Goal: Task Accomplishment & Management: Complete application form

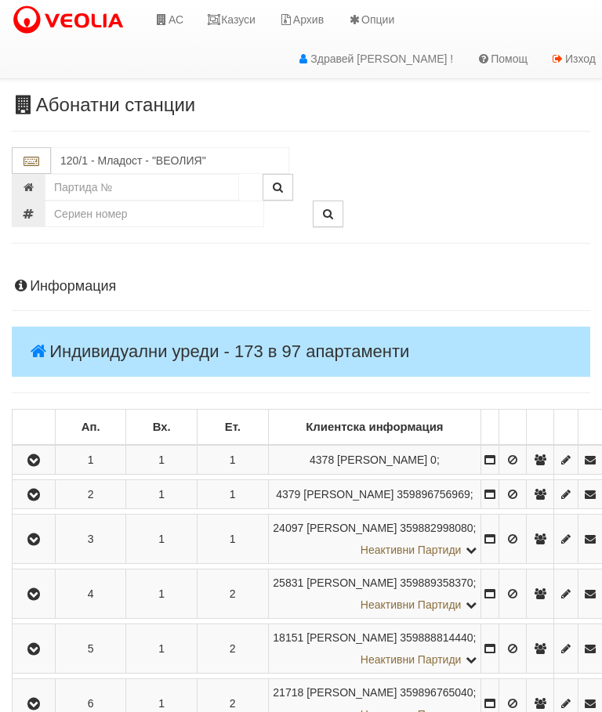
scroll to position [3520, 0]
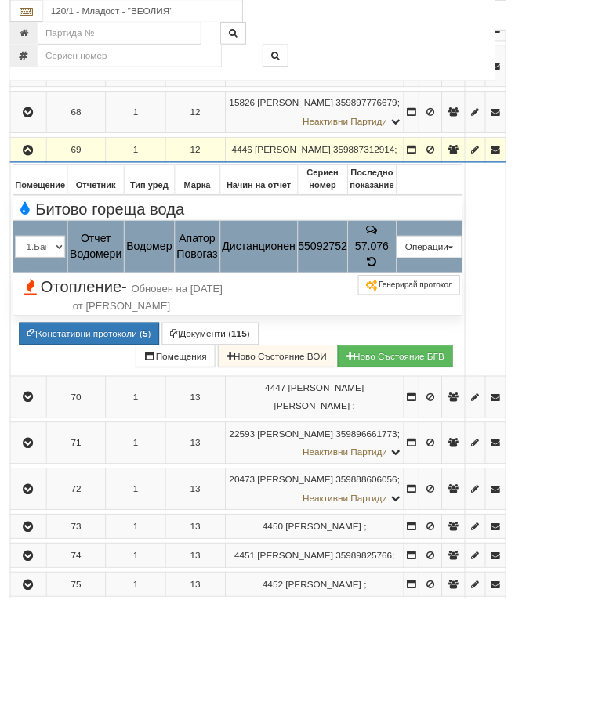
click at [0, 0] on button "Подмяна" at bounding box center [0, 0] width 0 height 0
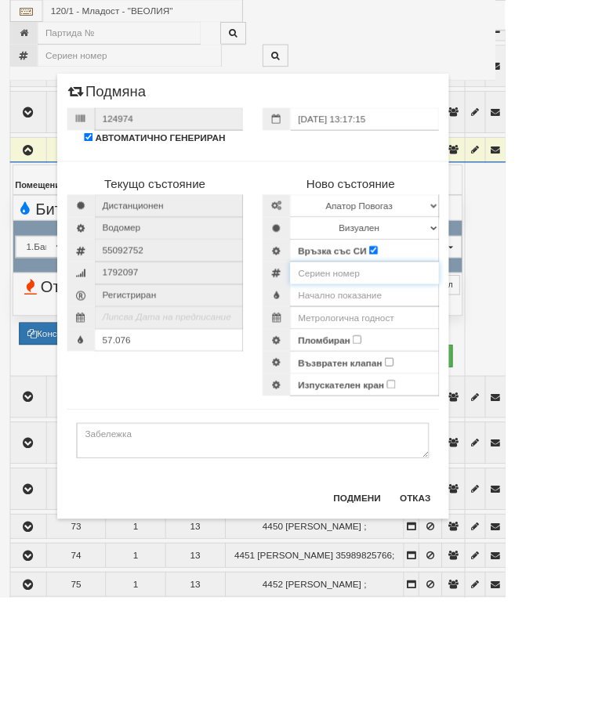
click at [464, 321] on input "number" at bounding box center [434, 325] width 177 height 27
type input "60056985"
click at [489, 350] on input "text" at bounding box center [434, 352] width 177 height 27
type input "0.046"
click at [499, 368] on input "text" at bounding box center [434, 378] width 177 height 27
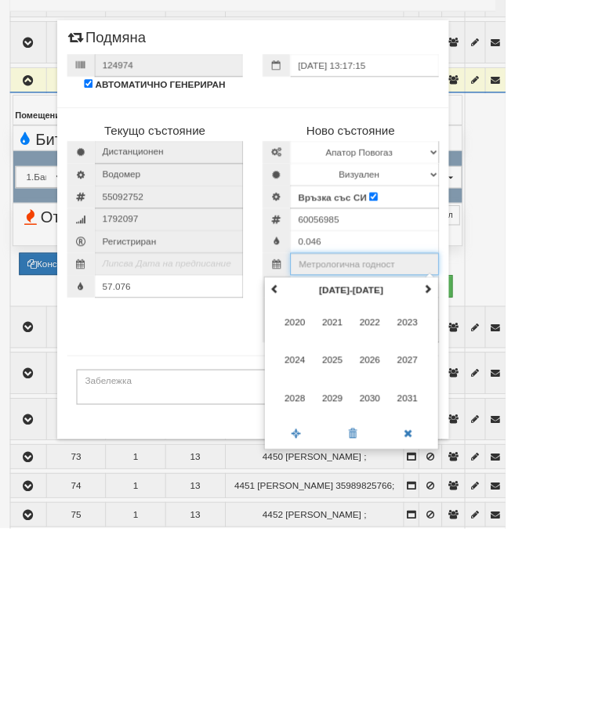
click at [515, 422] on span at bounding box center [509, 427] width 11 height 11
click at [417, 491] on span "2035" at bounding box center [396, 512] width 42 height 42
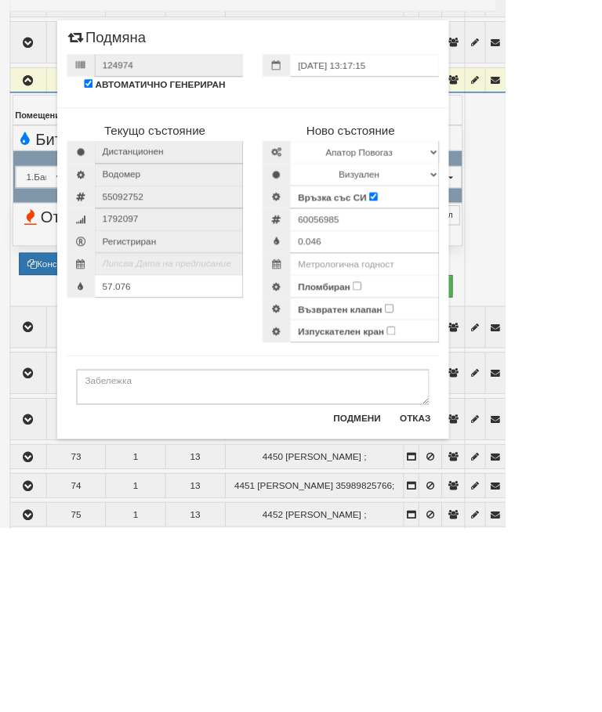
type input "2035"
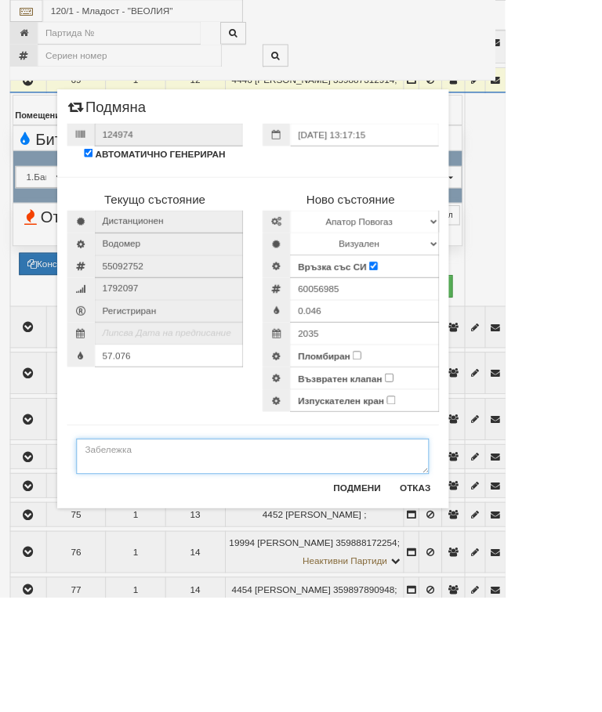
click at [194, 539] on textarea at bounding box center [301, 544] width 420 height 42
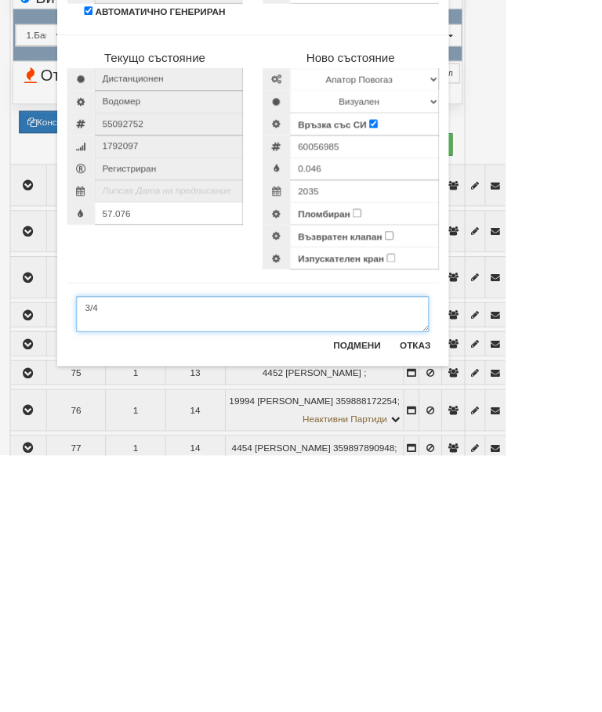
type textarea "3/4"
click at [430, 418] on input "Пломбиран" at bounding box center [425, 423] width 10 height 10
checkbox input "true"
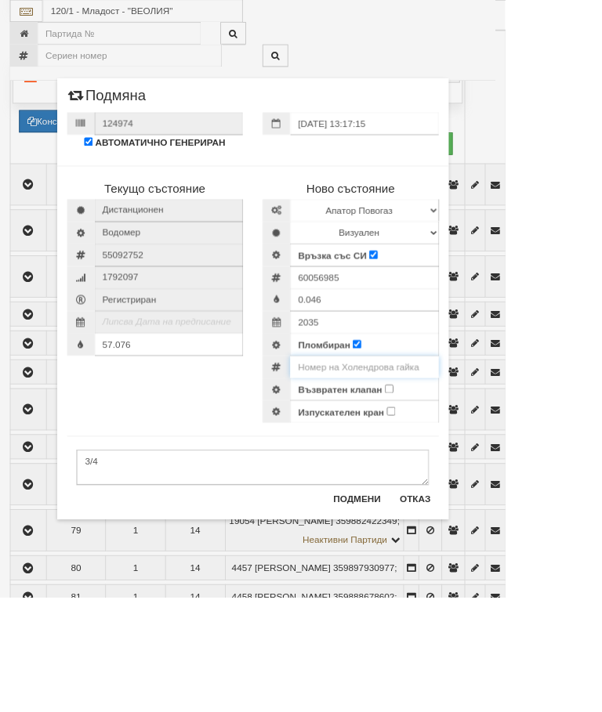
click at [523, 437] on input "number" at bounding box center [434, 437] width 177 height 27
type input "0001149"
click at [523, 239] on select "Избери Марка и модел Апатор Повогаз Друг Кундис Радио Сименс Визуален Сименс Ра…" at bounding box center [434, 250] width 177 height 27
select select "ed08aeea-bb71-eb11-810c-b7de96689bdf"
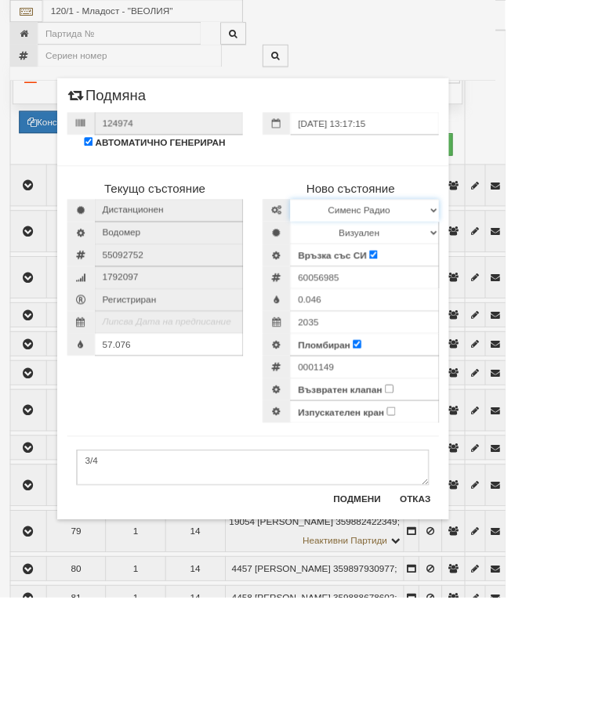
scroll to position [3773, 0]
click at [523, 266] on select "Визуален Дистанционен Изолирана линия БГВ Няма Oтклонение БГВ Няма Щранг БГВ" at bounding box center [434, 277] width 177 height 27
select select "2"
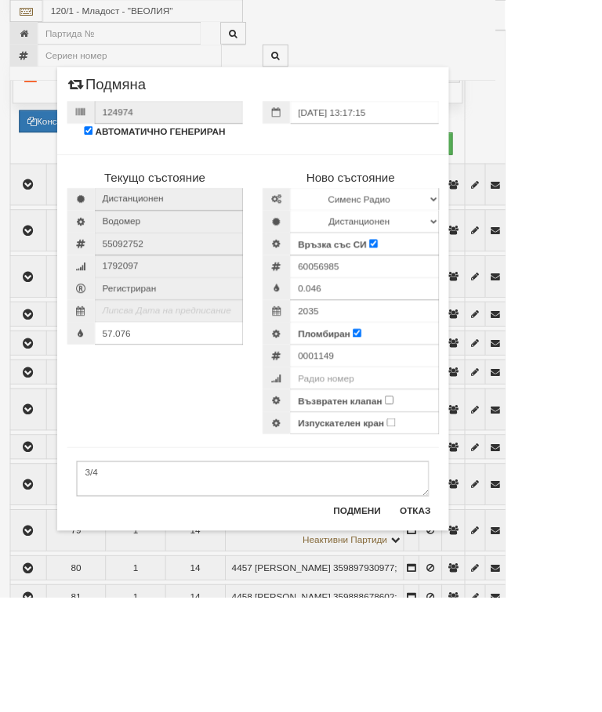
click at [469, 474] on input "Възвратен клапан" at bounding box center [463, 477] width 10 height 10
checkbox input "true"
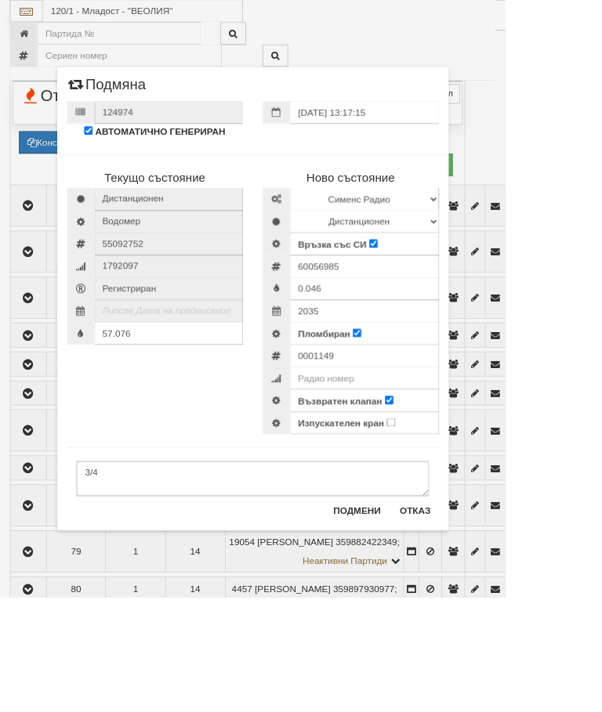
click at [463, 617] on button "Подмени" at bounding box center [425, 608] width 75 height 25
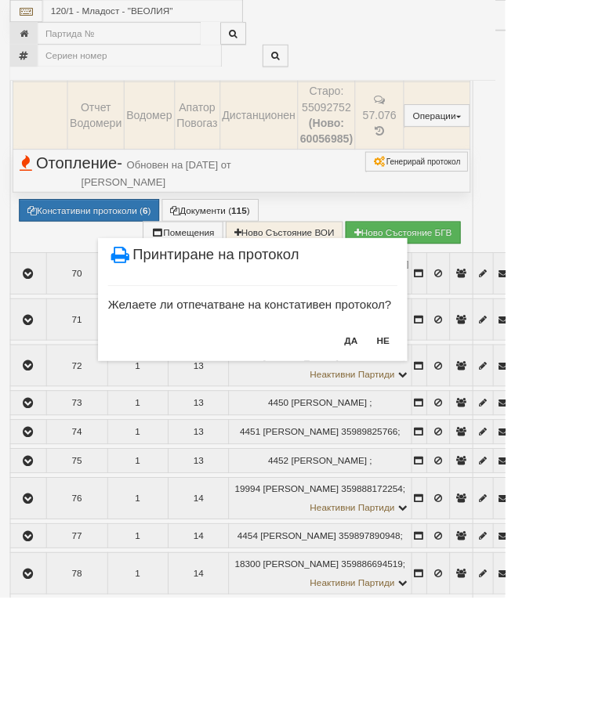
click at [473, 400] on button "НЕ" at bounding box center [457, 405] width 34 height 25
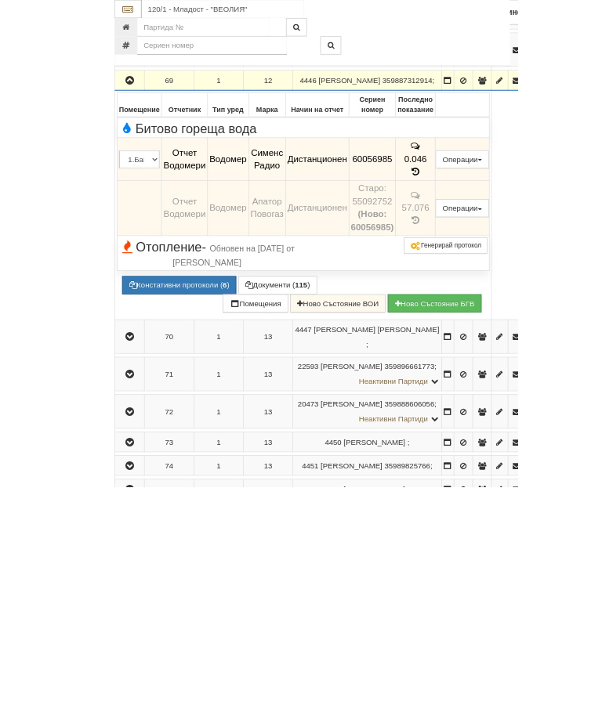
scroll to position [3773, 0]
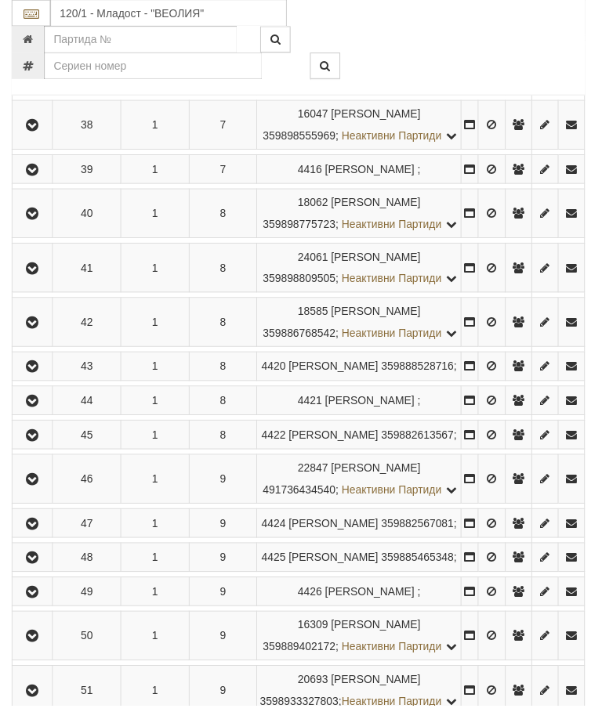
scroll to position [2096, 0]
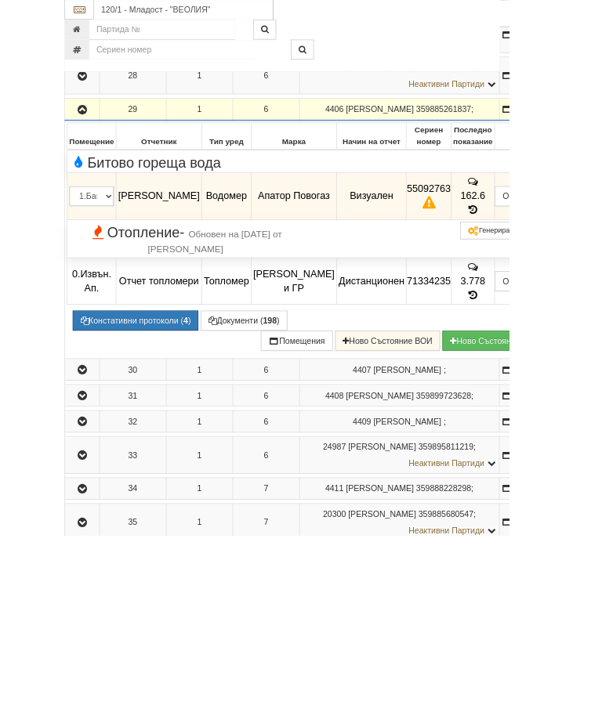
scroll to position [1704, 0]
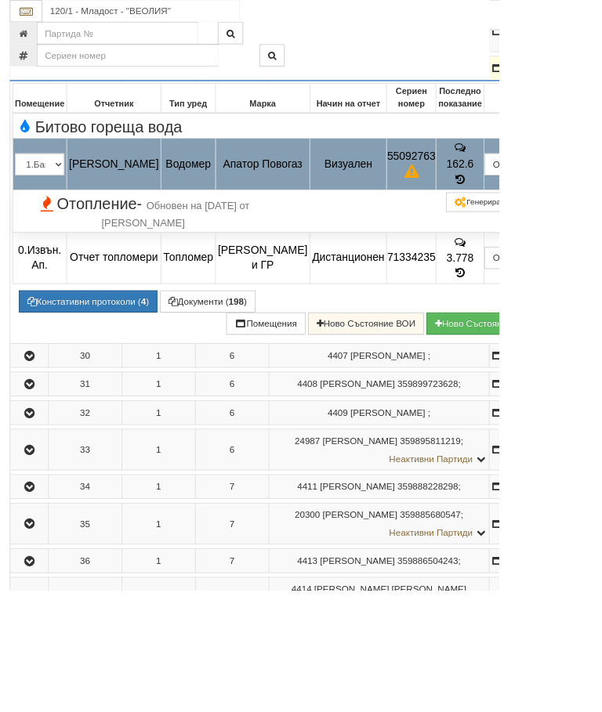
click at [0, 0] on button "Подмяна" at bounding box center [0, 0] width 0 height 0
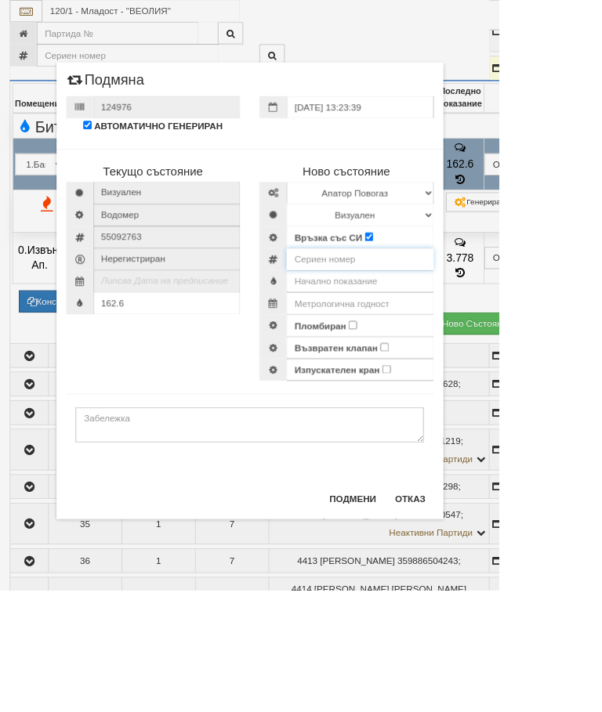
click at [451, 310] on input "number" at bounding box center [434, 312] width 177 height 27
type input "60056984"
click at [493, 335] on input "text" at bounding box center [434, 339] width 177 height 27
type input "0.040"
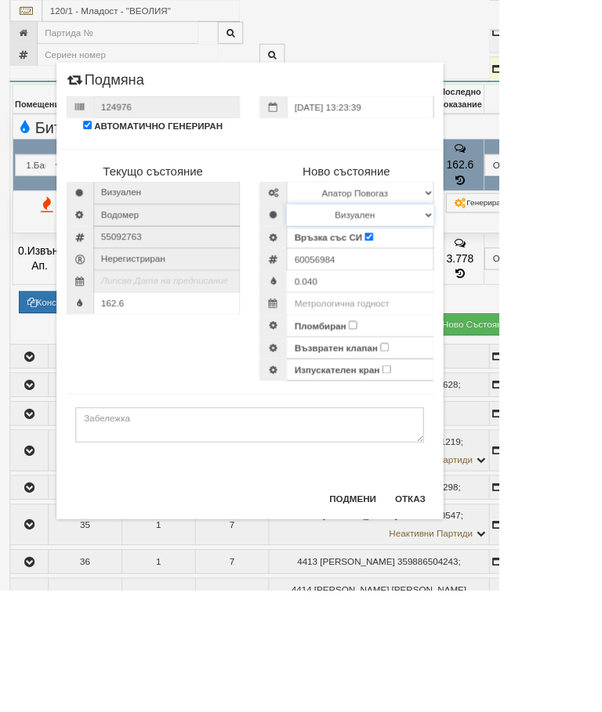
click at [523, 254] on select "Визуален Дистанционен Изолирана линия БГВ Няма Oтклонение БГВ Няма Щранг БГВ" at bounding box center [434, 259] width 177 height 27
select select "2"
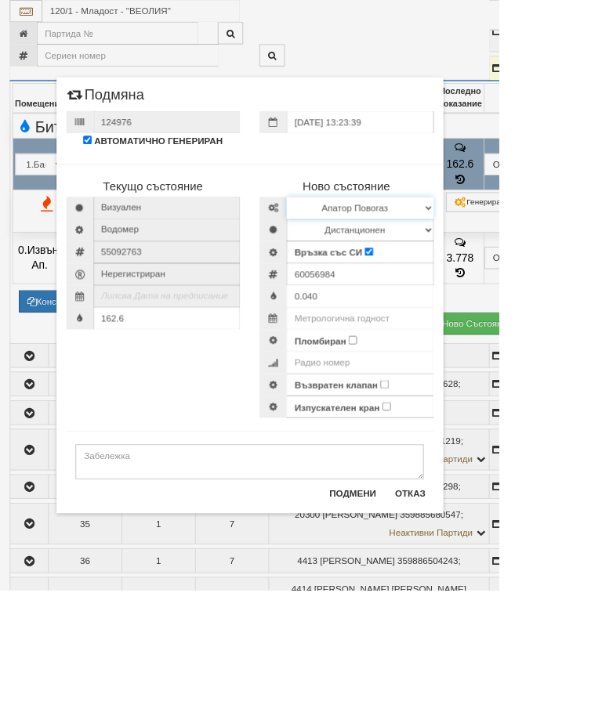
click at [523, 245] on select "Избери Марка и модел Апатор Повогаз Друг Кундис Радио Сименс Визуален Сименс Ра…" at bounding box center [434, 250] width 177 height 27
select select "ed08aeea-bb71-eb11-810c-b7de96689bdf"
click at [506, 375] on input "text" at bounding box center [434, 384] width 177 height 27
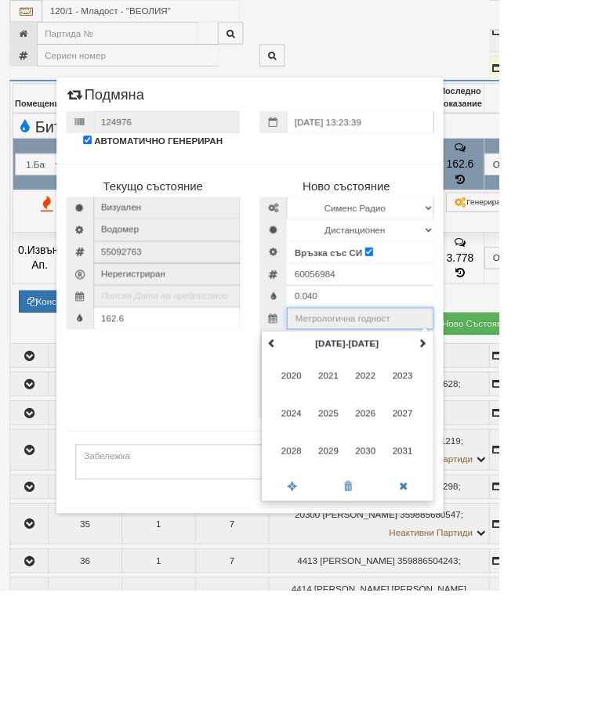
scroll to position [1703, 0]
click at [515, 411] on span at bounding box center [509, 413] width 11 height 11
click at [417, 493] on span "2035" at bounding box center [396, 498] width 42 height 42
type input "2035"
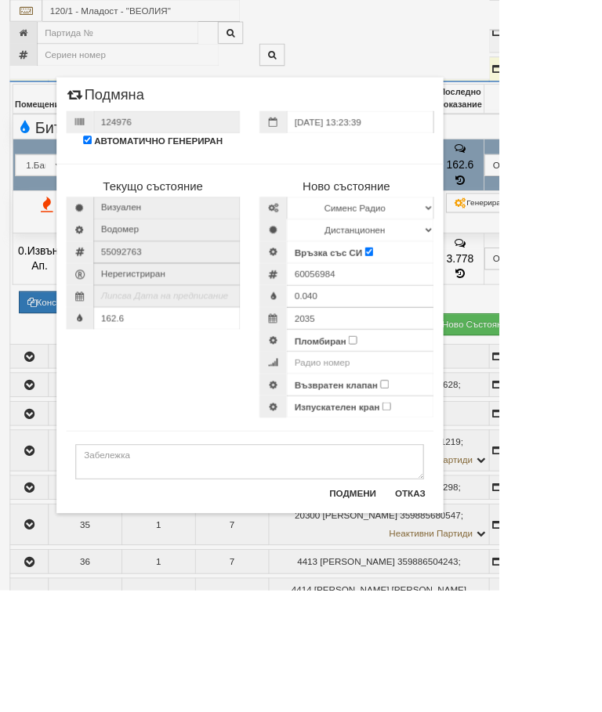
click at [430, 406] on input "Пломбиран" at bounding box center [425, 410] width 10 height 10
checkbox input "true"
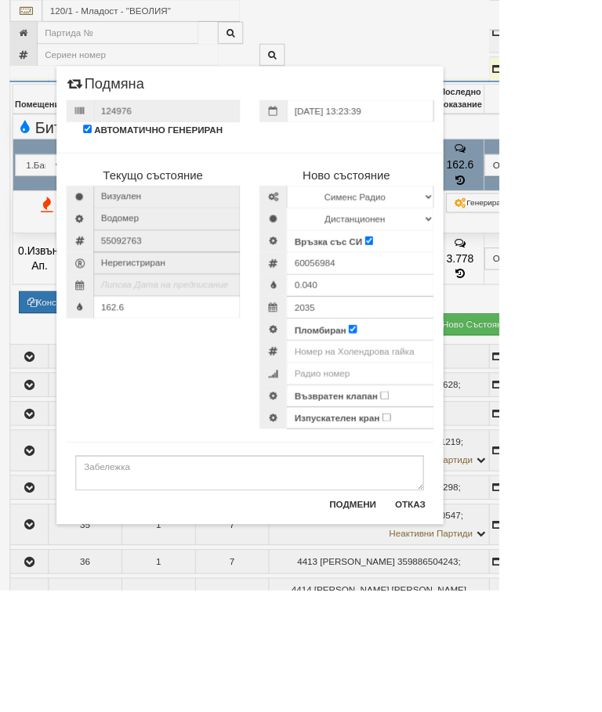
scroll to position [1704, 0]
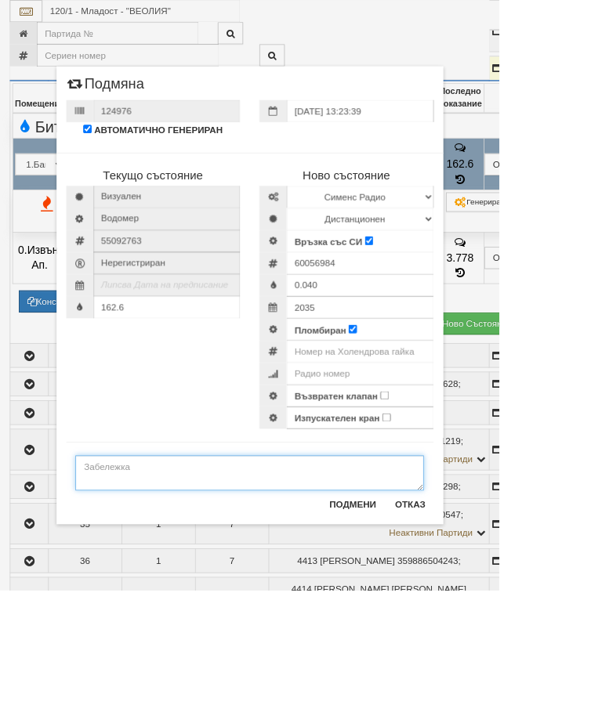
click at [187, 560] on textarea at bounding box center [301, 570] width 420 height 42
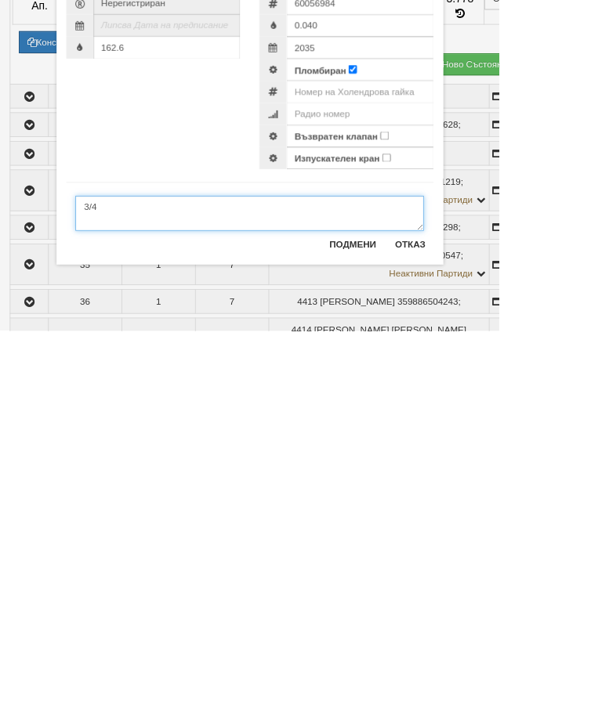
type textarea "3/4"
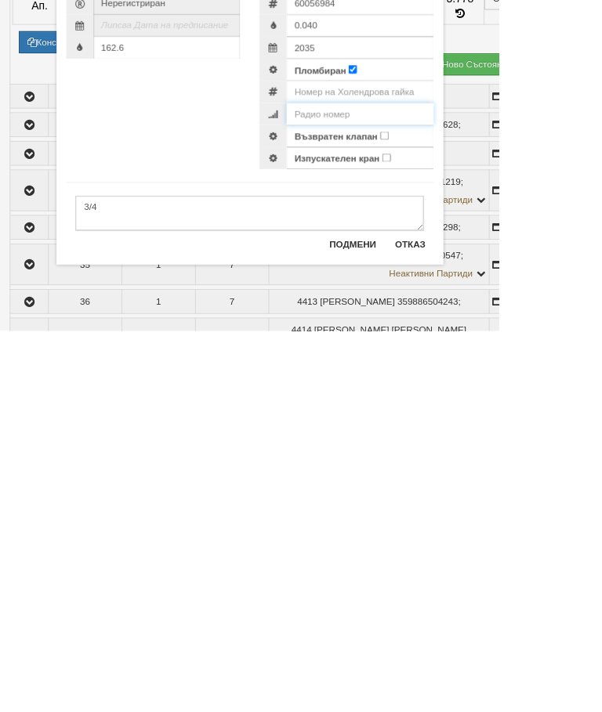
click at [520, 437] on input "number" at bounding box center [434, 450] width 177 height 27
click at [469, 472] on input "Възвратен клапан" at bounding box center [463, 477] width 10 height 10
checkbox input "true"
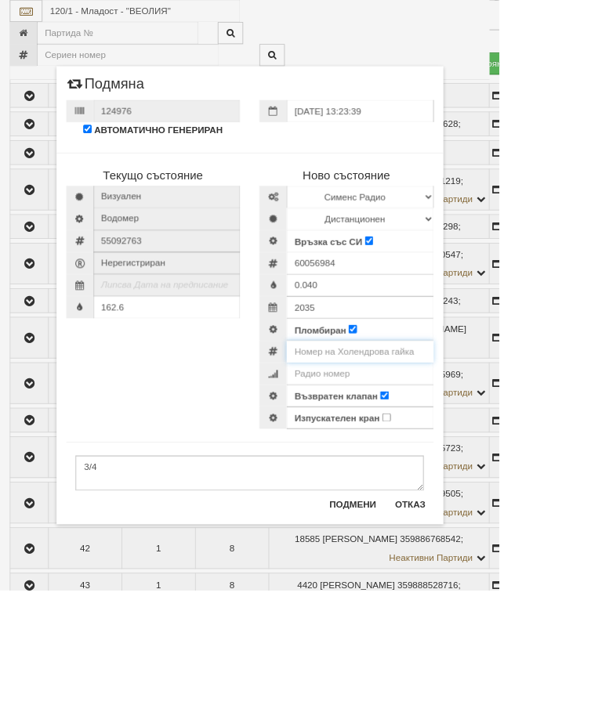
click at [523, 421] on input "number" at bounding box center [434, 424] width 177 height 27
type input "0001156"
click at [237, 382] on input "162.6" at bounding box center [201, 370] width 177 height 27
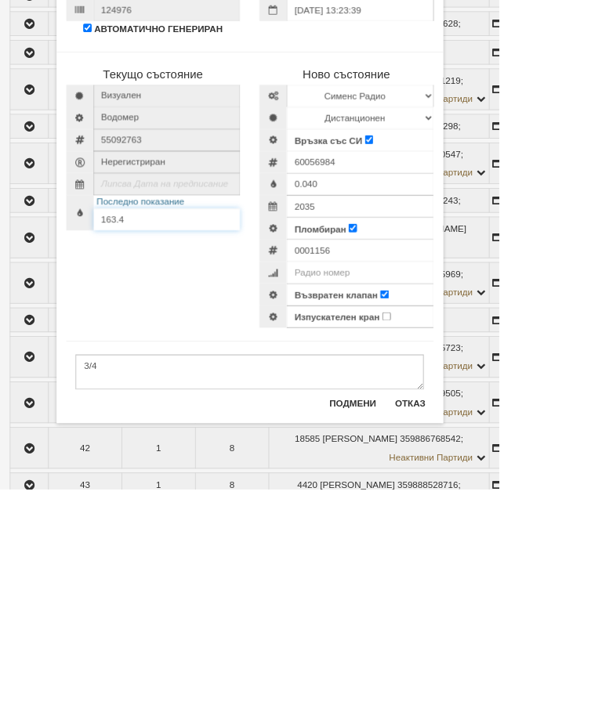
type input "163.4"
click at [463, 596] on button "Подмени" at bounding box center [425, 608] width 75 height 25
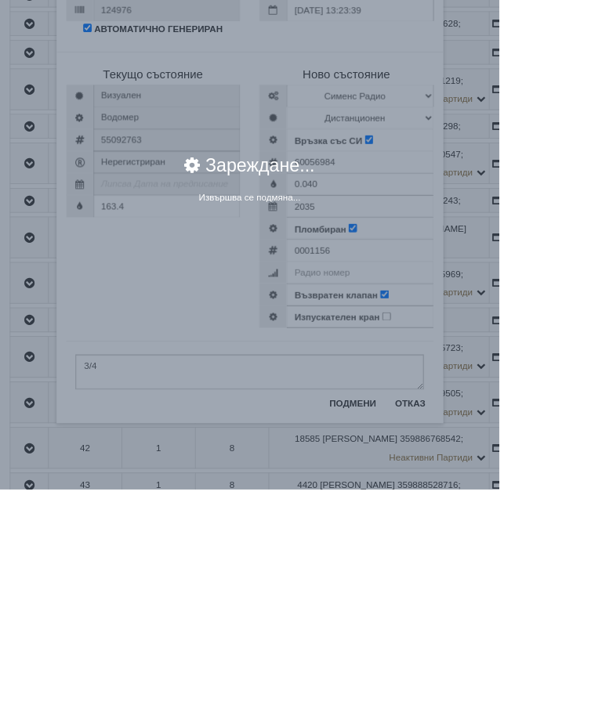
scroll to position [2139, 0]
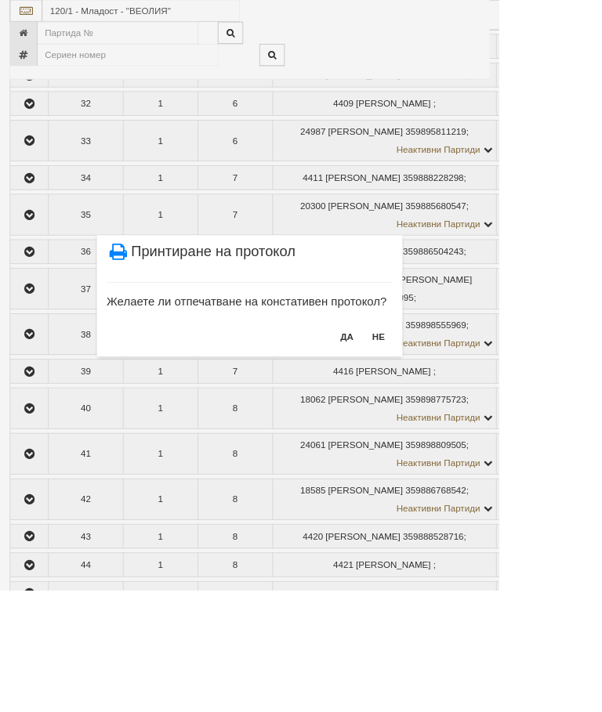
click at [473, 397] on button "НЕ" at bounding box center [457, 405] width 34 height 25
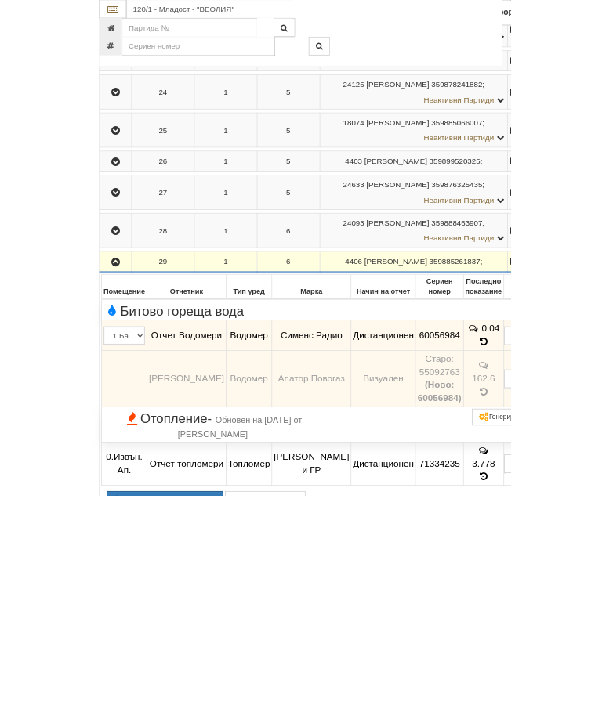
scroll to position [1611, 0]
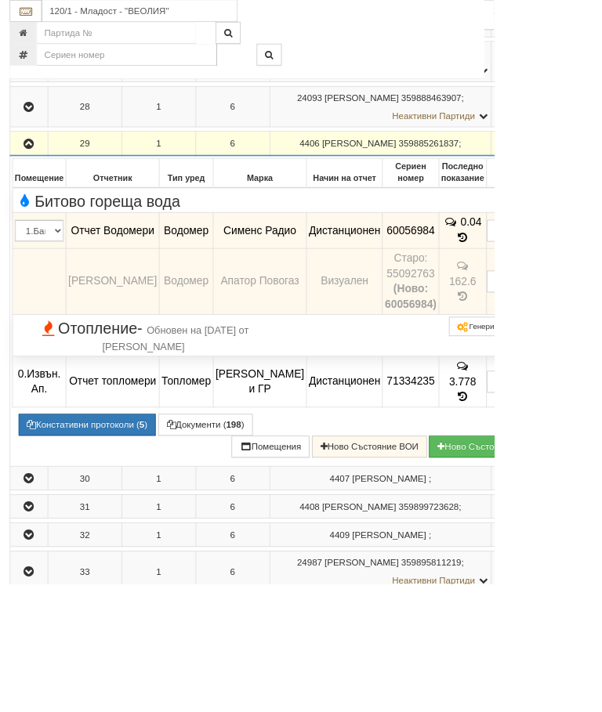
click at [42, 181] on icon "button" at bounding box center [35, 175] width 19 height 11
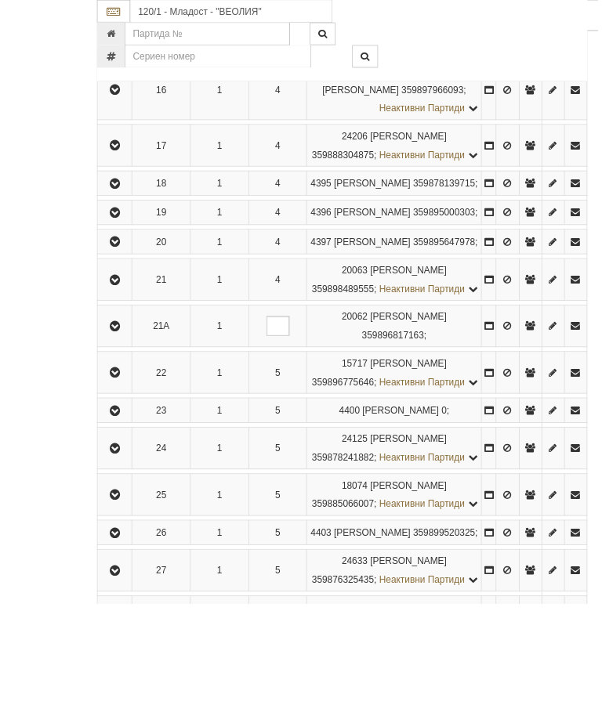
scroll to position [1238, 0]
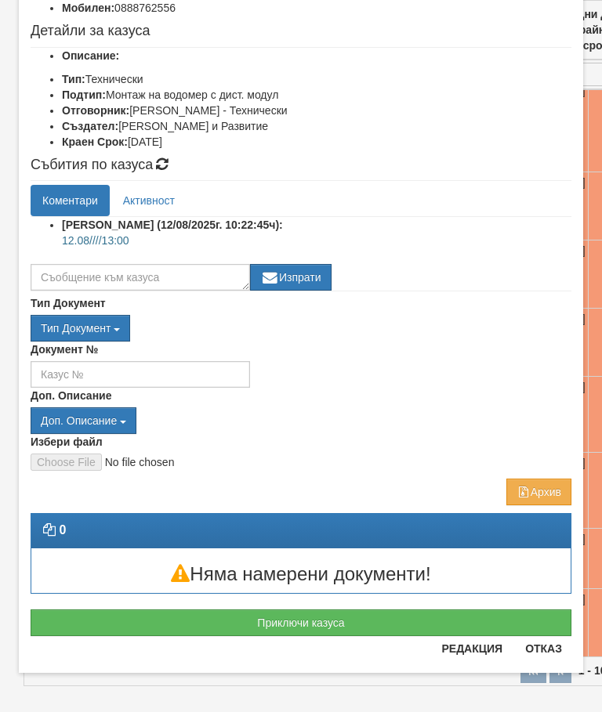
scroll to position [179, 0]
click at [318, 622] on button "Приключи казуса" at bounding box center [301, 623] width 541 height 27
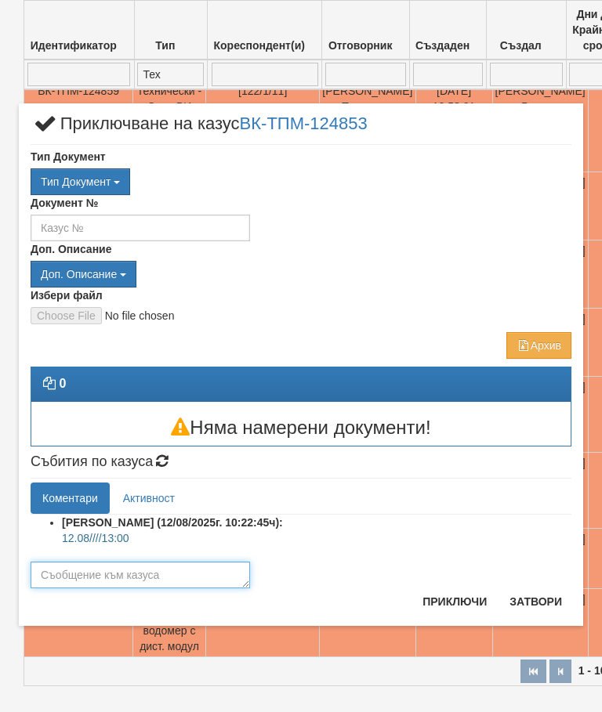
click at [114, 578] on textarea at bounding box center [140, 575] width 219 height 27
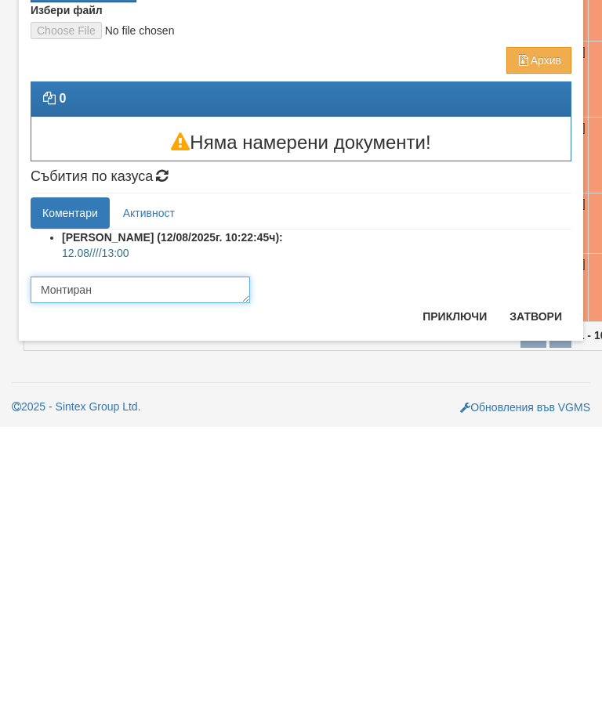
type textarea "Монтиран"
click at [442, 589] on button "Приключи" at bounding box center [454, 601] width 83 height 25
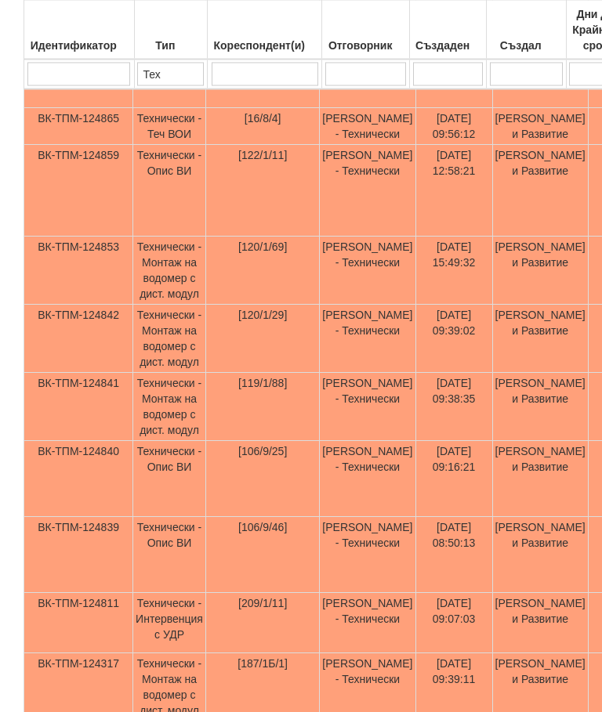
scroll to position [466, 0]
click at [184, 295] on td "Технически - Монтаж на водомер с дист. модул" at bounding box center [169, 271] width 73 height 68
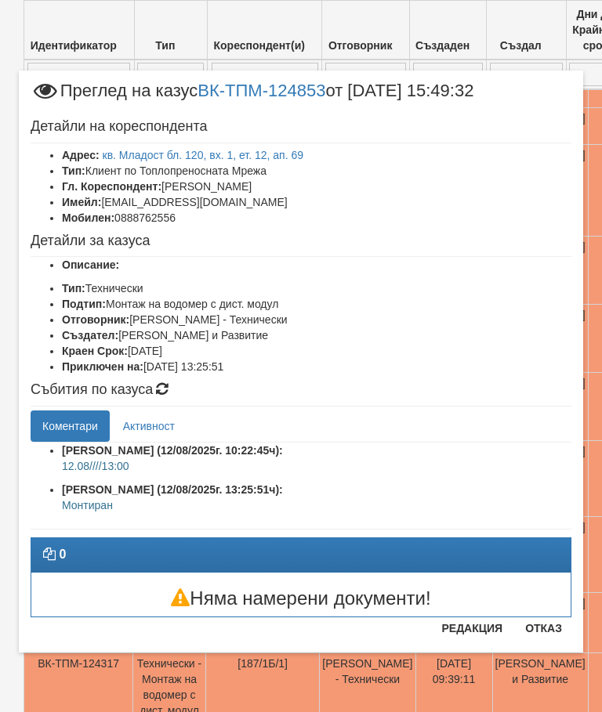
click at [535, 633] on button "Отказ" at bounding box center [544, 628] width 56 height 25
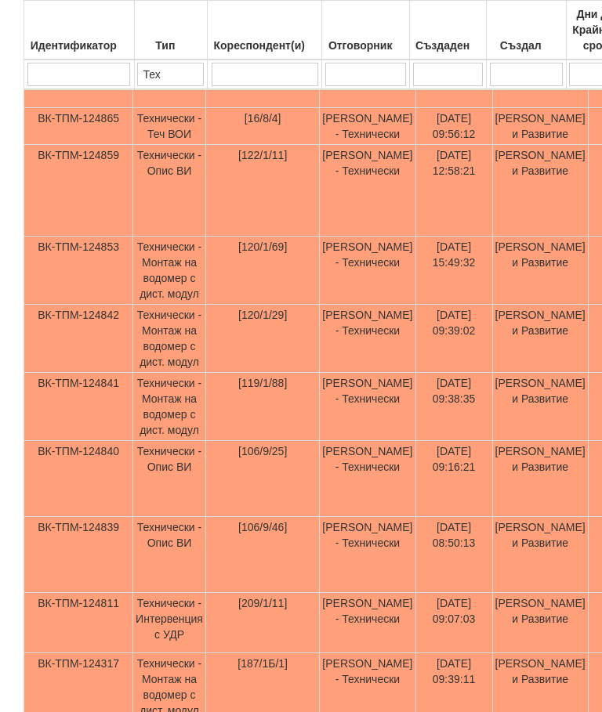
click at [185, 366] on td "Технически - Монтаж на водомер с дист. модул" at bounding box center [169, 339] width 73 height 68
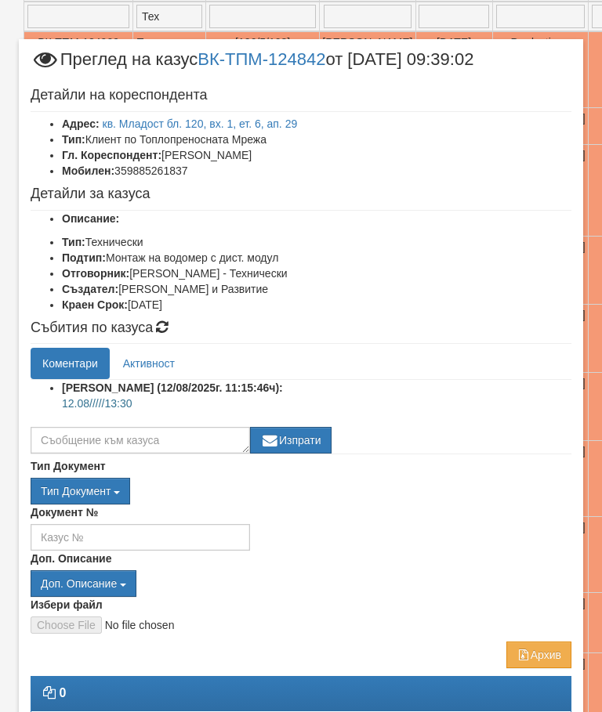
scroll to position [0, 0]
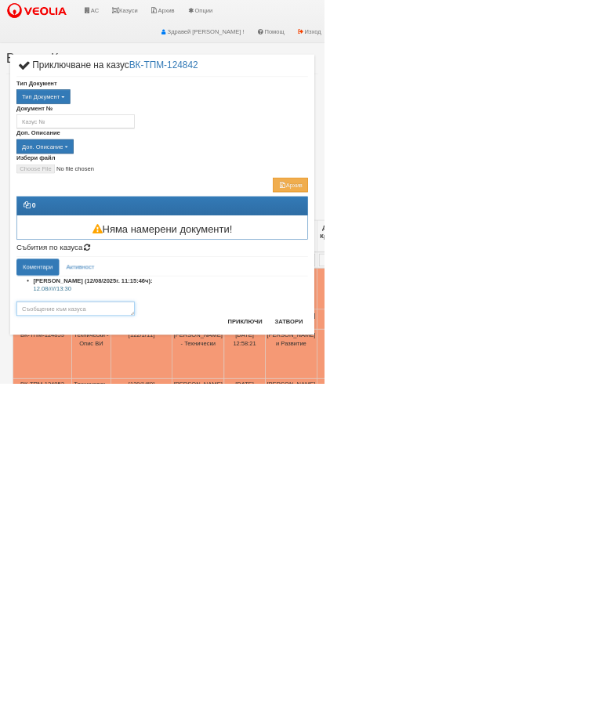
click at [250, 566] on textarea at bounding box center [140, 573] width 219 height 27
type textarea "Монтиран"
click at [496, 586] on button "Приключи" at bounding box center [454, 597] width 83 height 25
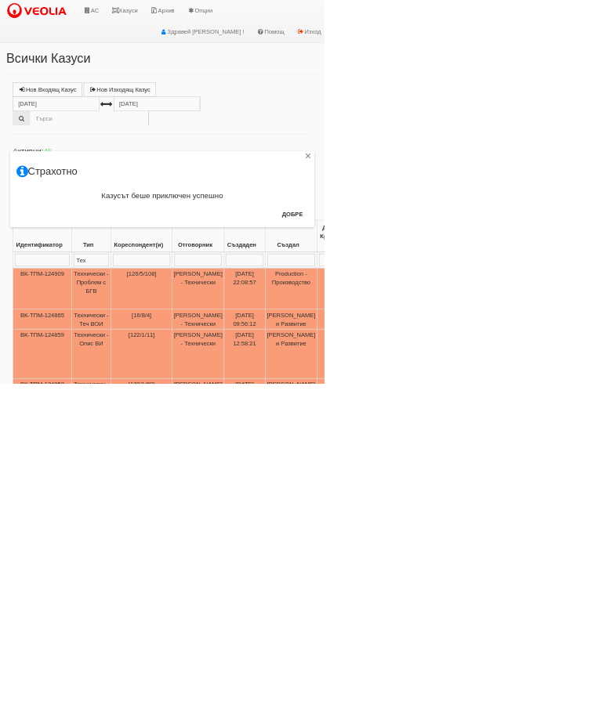
click at [571, 389] on button "Добре" at bounding box center [542, 397] width 58 height 25
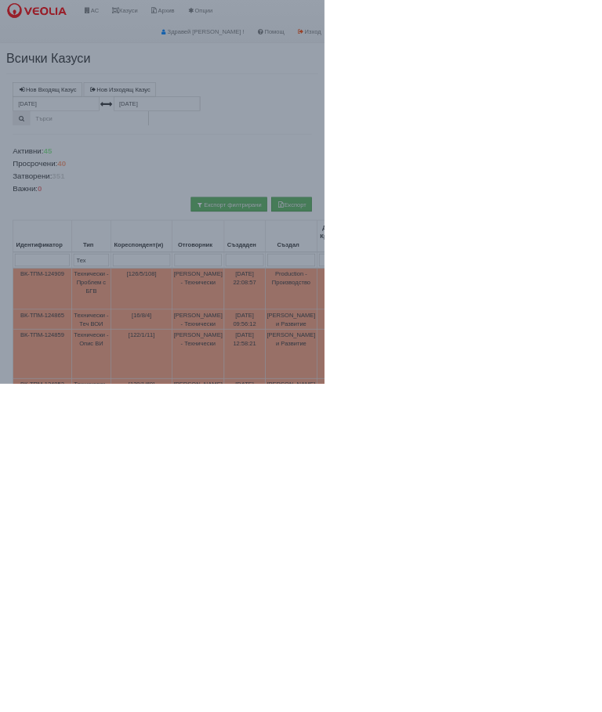
select select "10"
select select "1"
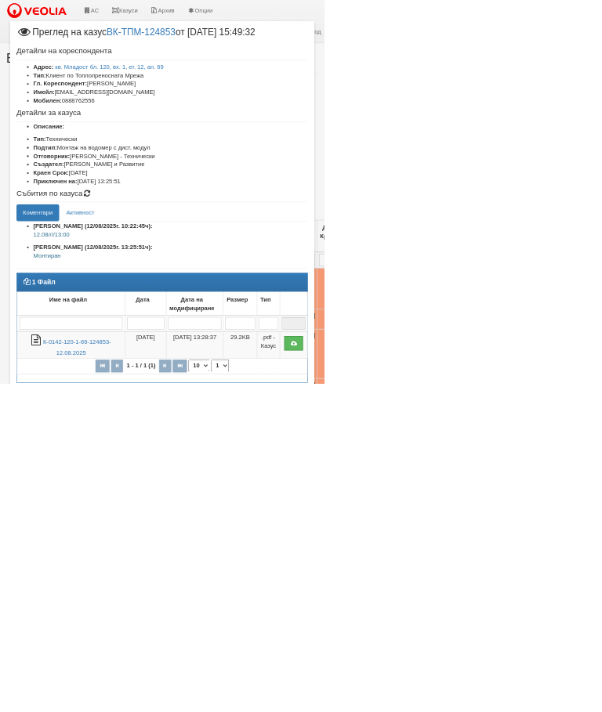
click at [571, 709] on button "Отказ" at bounding box center [544, 718] width 56 height 25
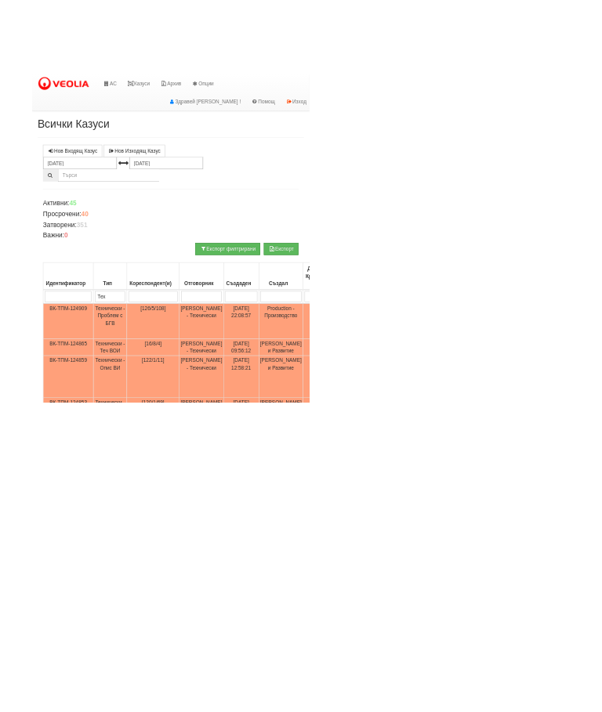
scroll to position [0, 20]
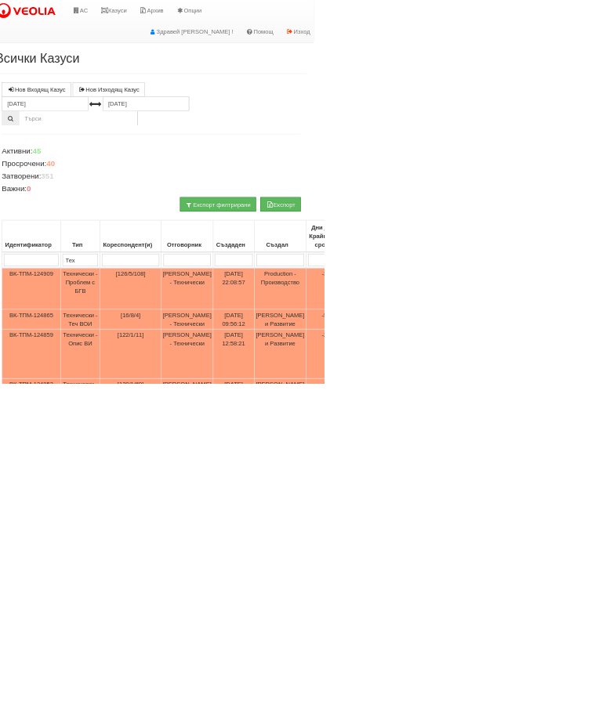
click at [232, 16] on link "Казуси" at bounding box center [211, 19] width 72 height 39
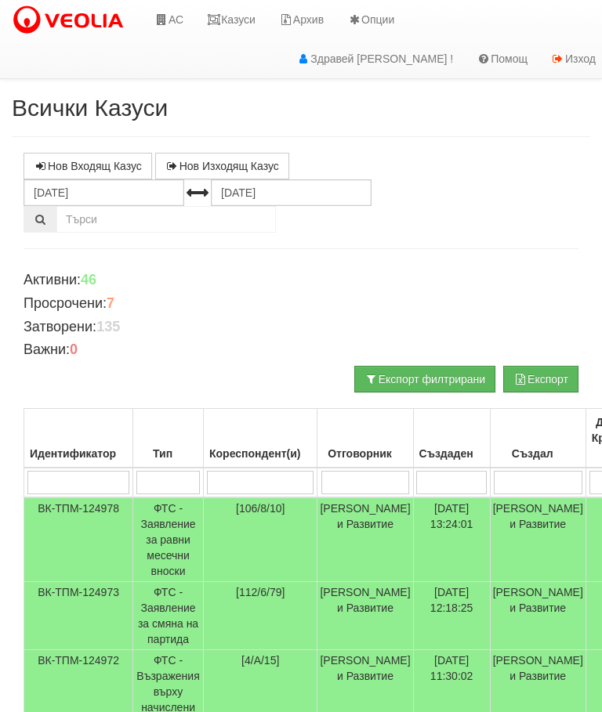
click at [181, 482] on input "search" at bounding box center [167, 483] width 63 height 24
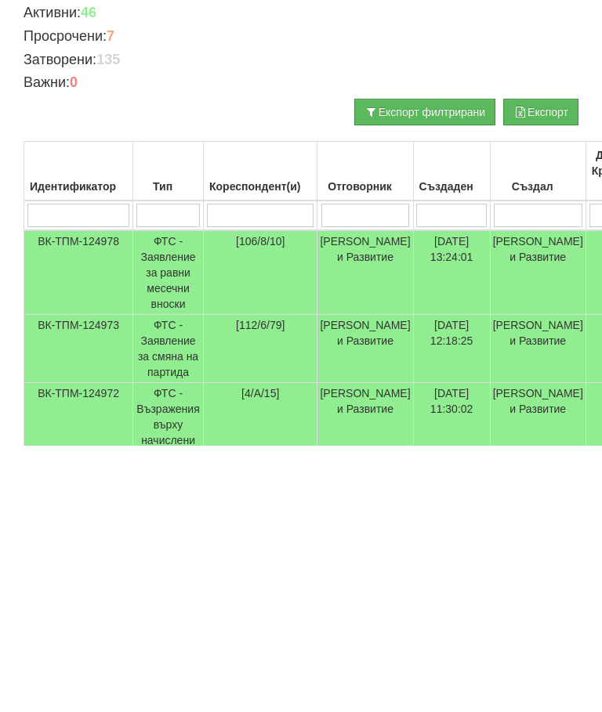
type input "Т"
type input "Те"
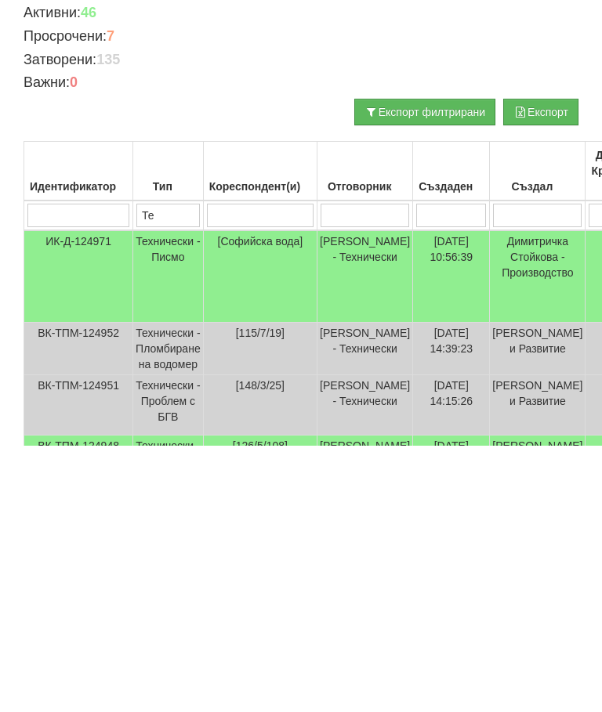
type input "Тех"
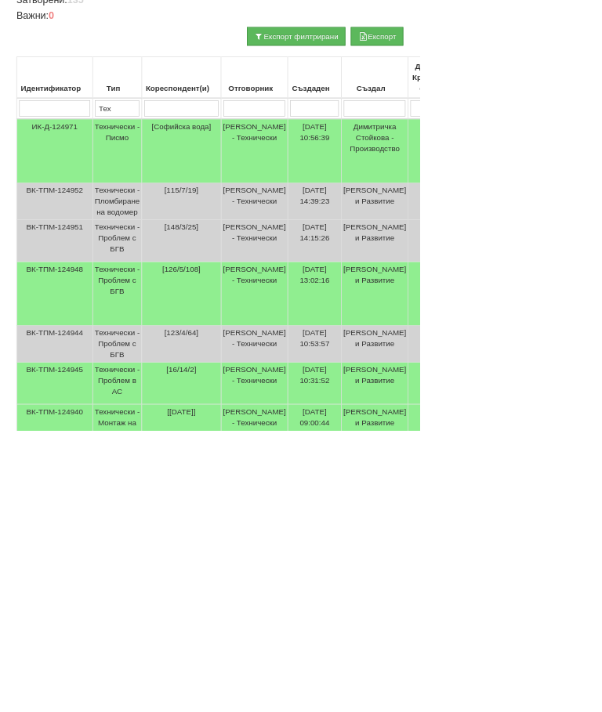
scroll to position [232, 368]
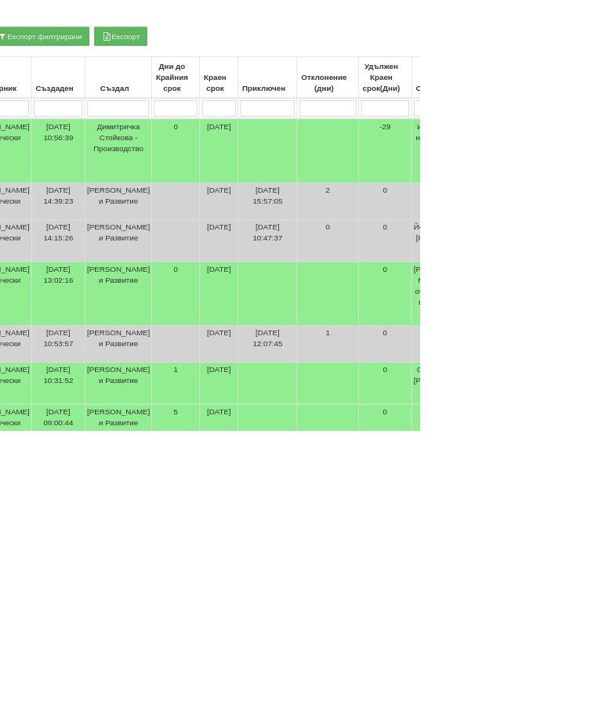
type input "Тех"
type input "П"
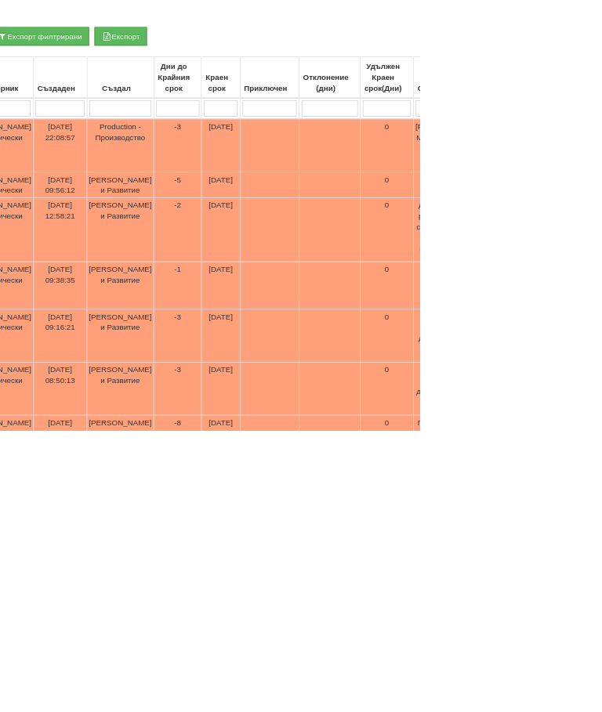
type input "Пр"
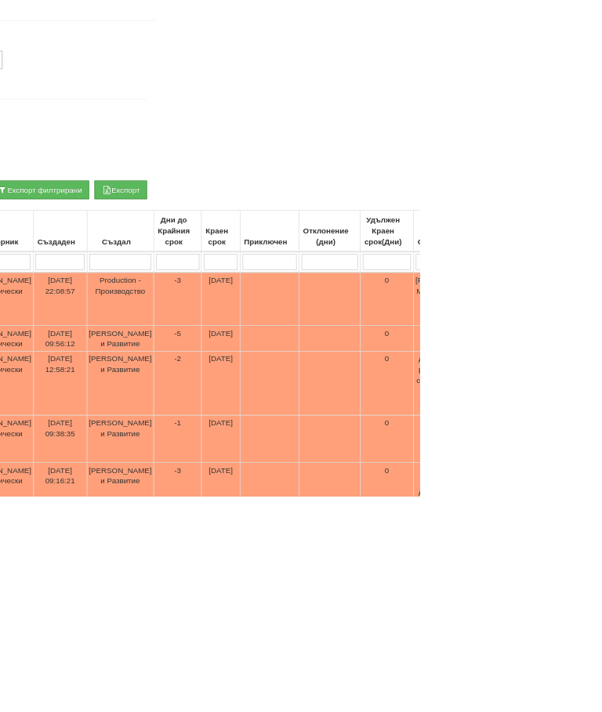
type input "Пр"
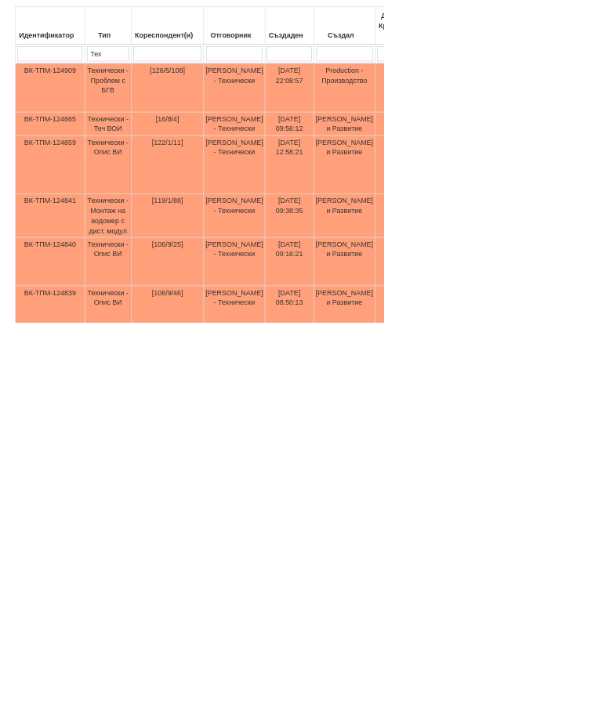
scroll to position [158, 0]
